Goal: Information Seeking & Learning: Learn about a topic

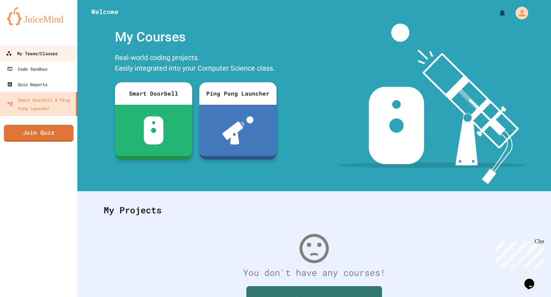
click at [54, 54] on div "My Teams/Classes" at bounding box center [32, 53] width 52 height 9
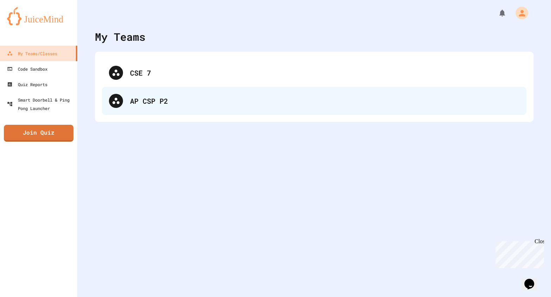
click at [127, 107] on div "AP CSP P2" at bounding box center [314, 101] width 425 height 28
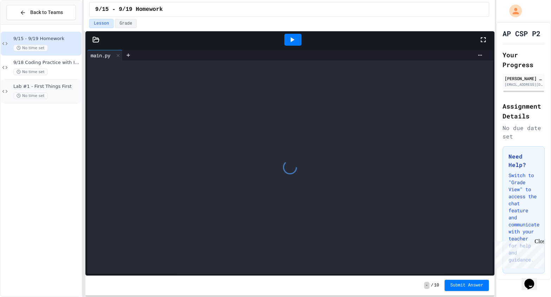
click at [63, 84] on span "Lab #1 - First Things First" at bounding box center [46, 87] width 67 height 6
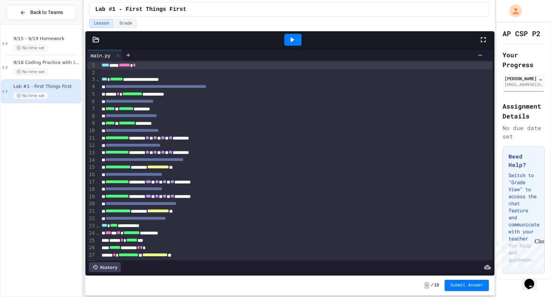
scroll to position [14, 0]
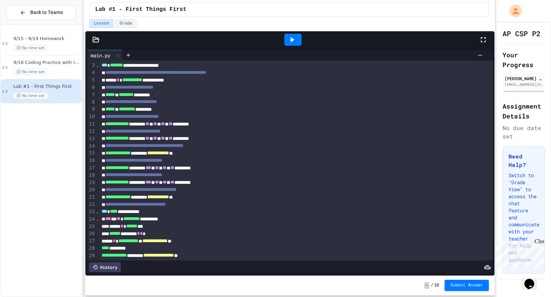
click at [93, 43] on div at bounding box center [289, 39] width 409 height 17
click at [95, 40] on icon at bounding box center [95, 39] width 7 height 7
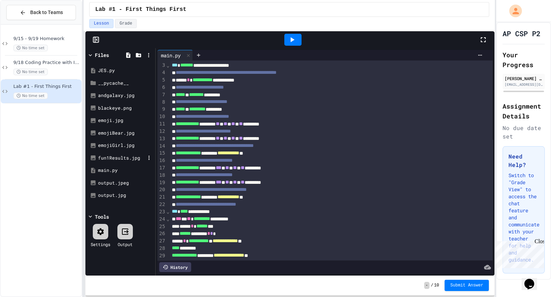
click at [125, 161] on div "fun1Results.jpg" at bounding box center [120, 158] width 66 height 13
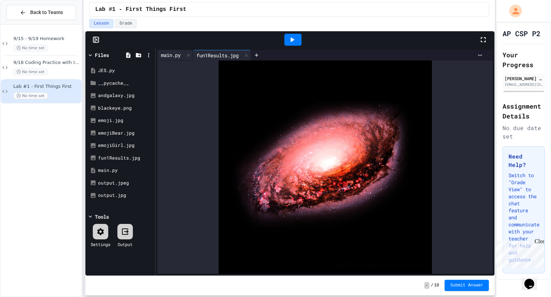
click at [176, 58] on div "main.py" at bounding box center [170, 54] width 27 height 7
